Goal: Find specific page/section: Find specific page/section

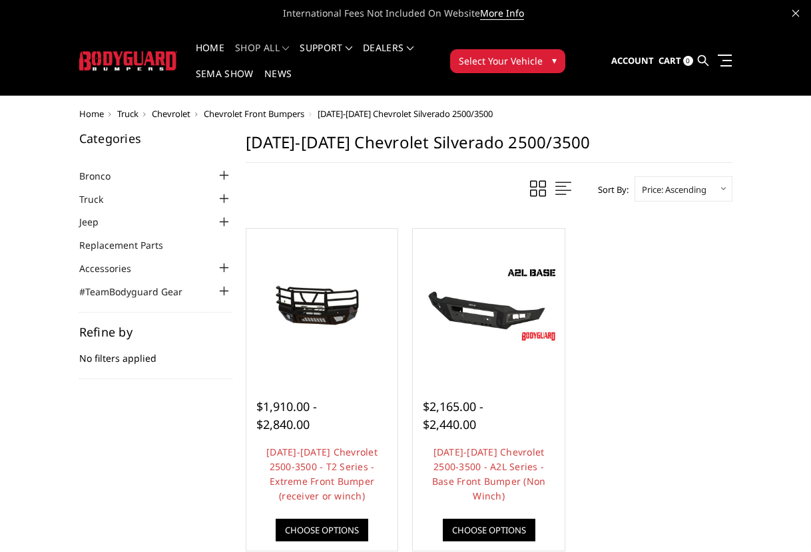
click at [222, 196] on div at bounding box center [224, 199] width 16 height 16
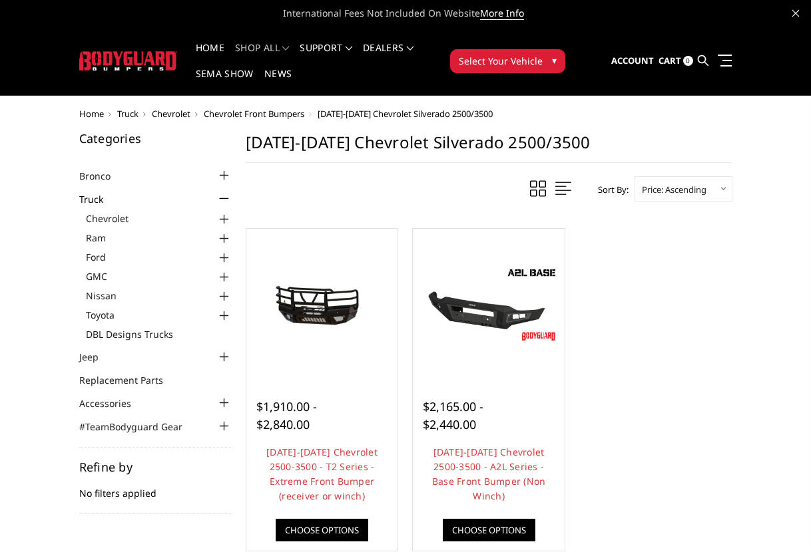
click at [223, 216] on div at bounding box center [224, 220] width 16 height 16
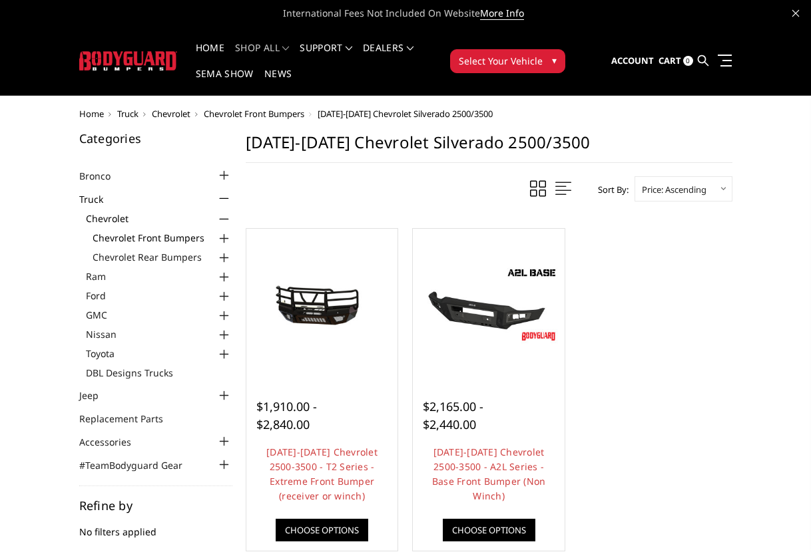
click at [162, 235] on link "Chevrolet Front Bumpers" at bounding box center [163, 238] width 140 height 14
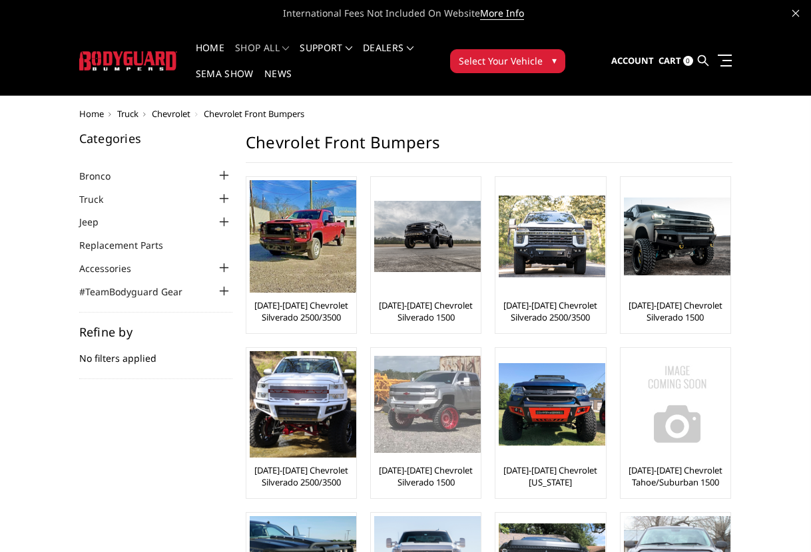
click at [431, 407] on img at bounding box center [427, 404] width 106 height 97
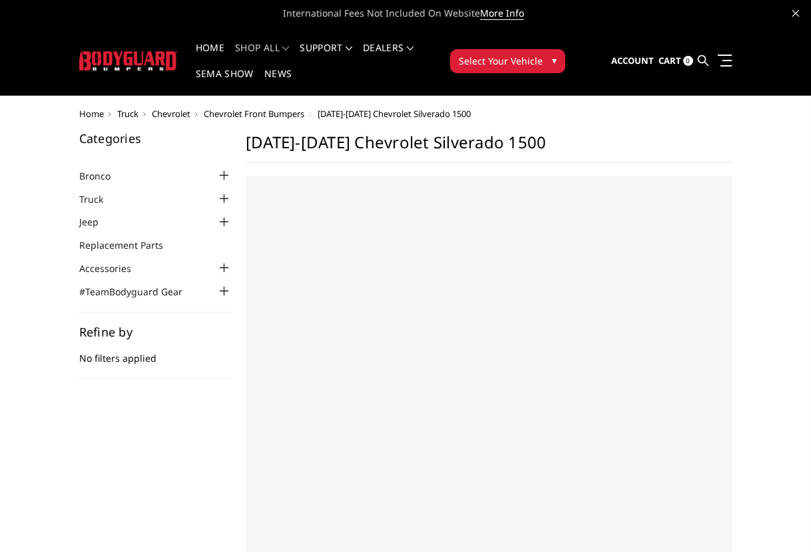
select select "US"
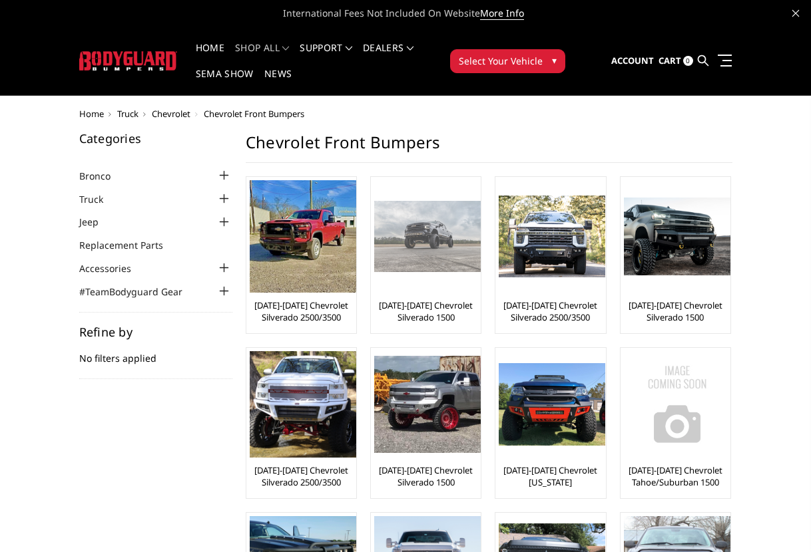
click at [411, 303] on link "[DATE]-[DATE] Chevrolet Silverado 1500" at bounding box center [425, 311] width 103 height 24
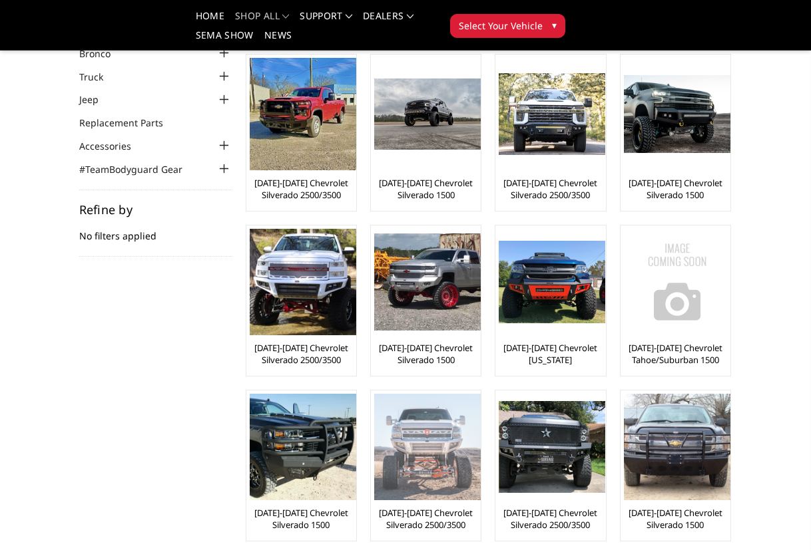
scroll to position [133, 0]
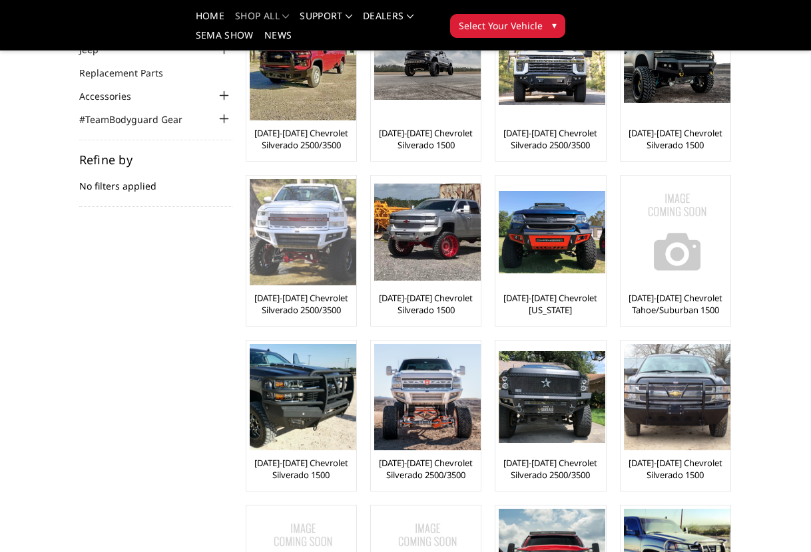
click at [303, 295] on link "[DATE]-[DATE] Chevrolet Silverado 2500/3500" at bounding box center [301, 304] width 103 height 24
